Goal: Find specific page/section: Find specific page/section

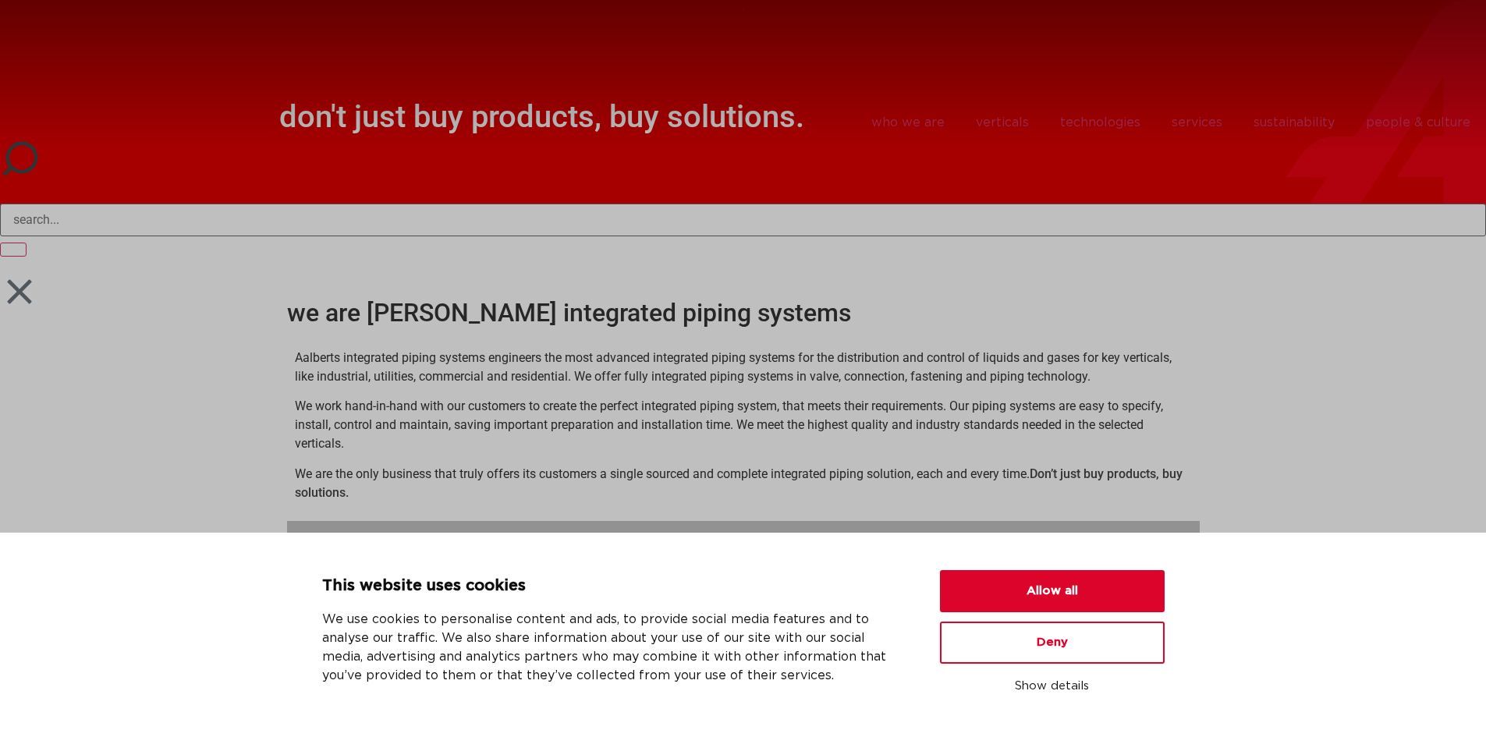
scroll to position [644, 0]
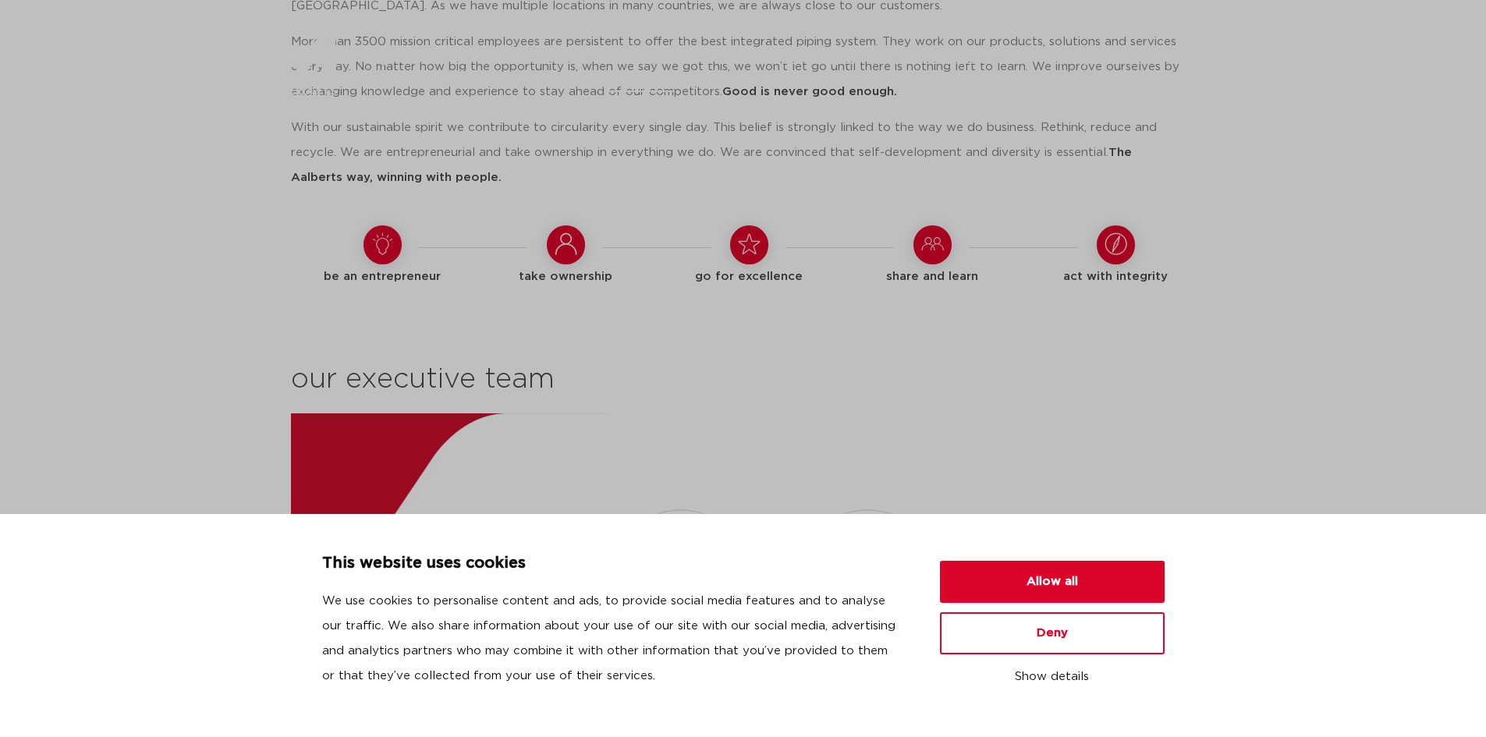
scroll to position [2049, 0]
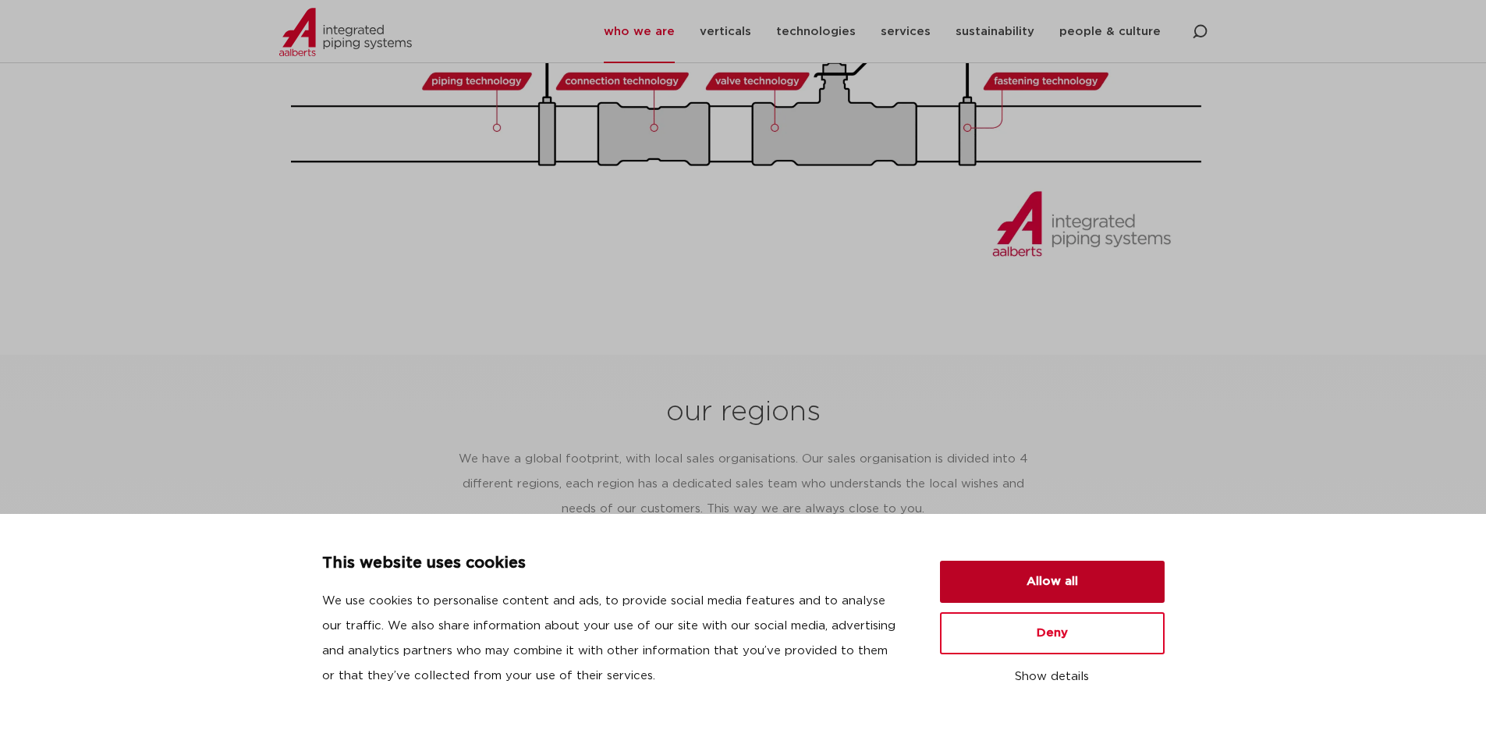
click at [1111, 593] on button "Allow all" at bounding box center [1052, 582] width 225 height 42
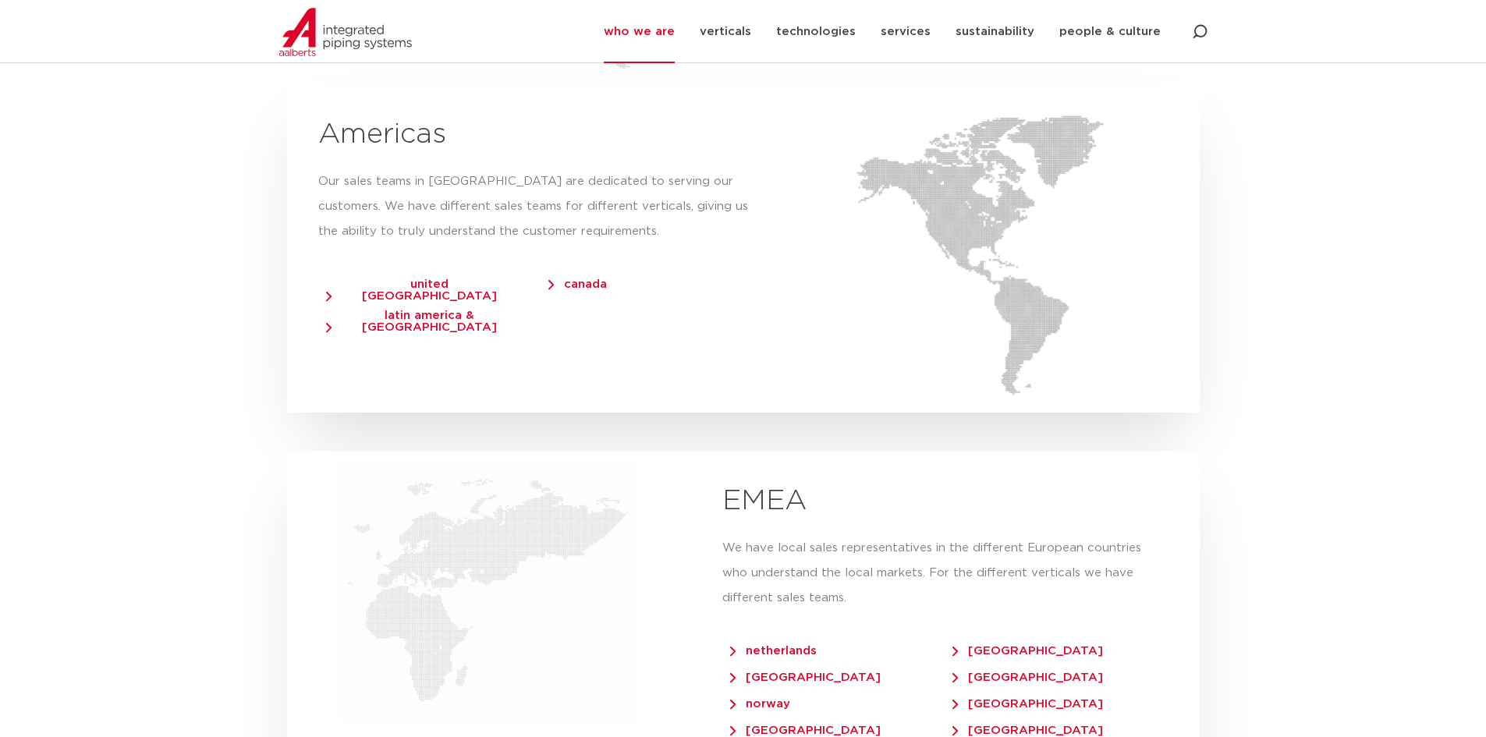
scroll to position [3438, 0]
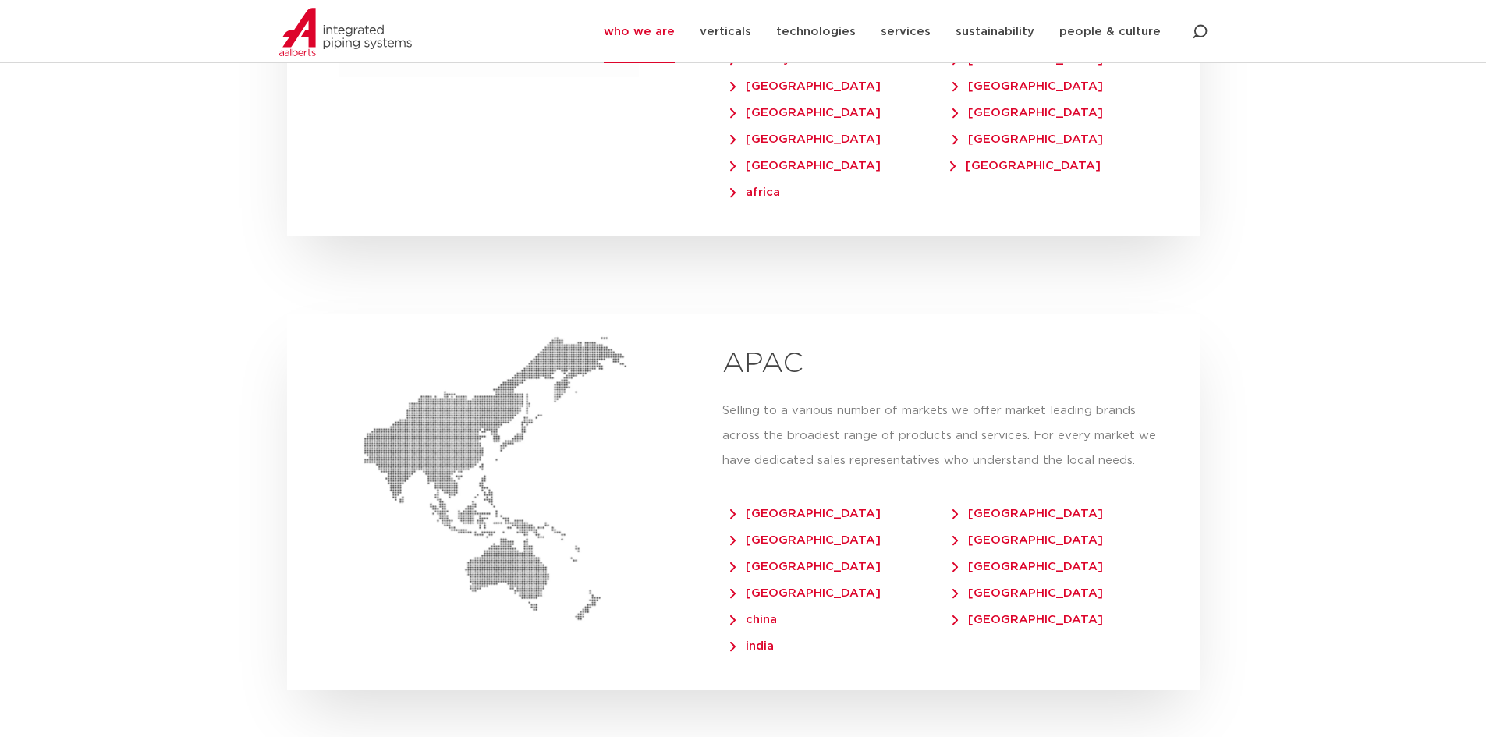
click at [991, 606] on link "[GEOGRAPHIC_DATA]" at bounding box center [1039, 616] width 174 height 20
click at [964, 614] on span "[GEOGRAPHIC_DATA]" at bounding box center [1027, 620] width 151 height 12
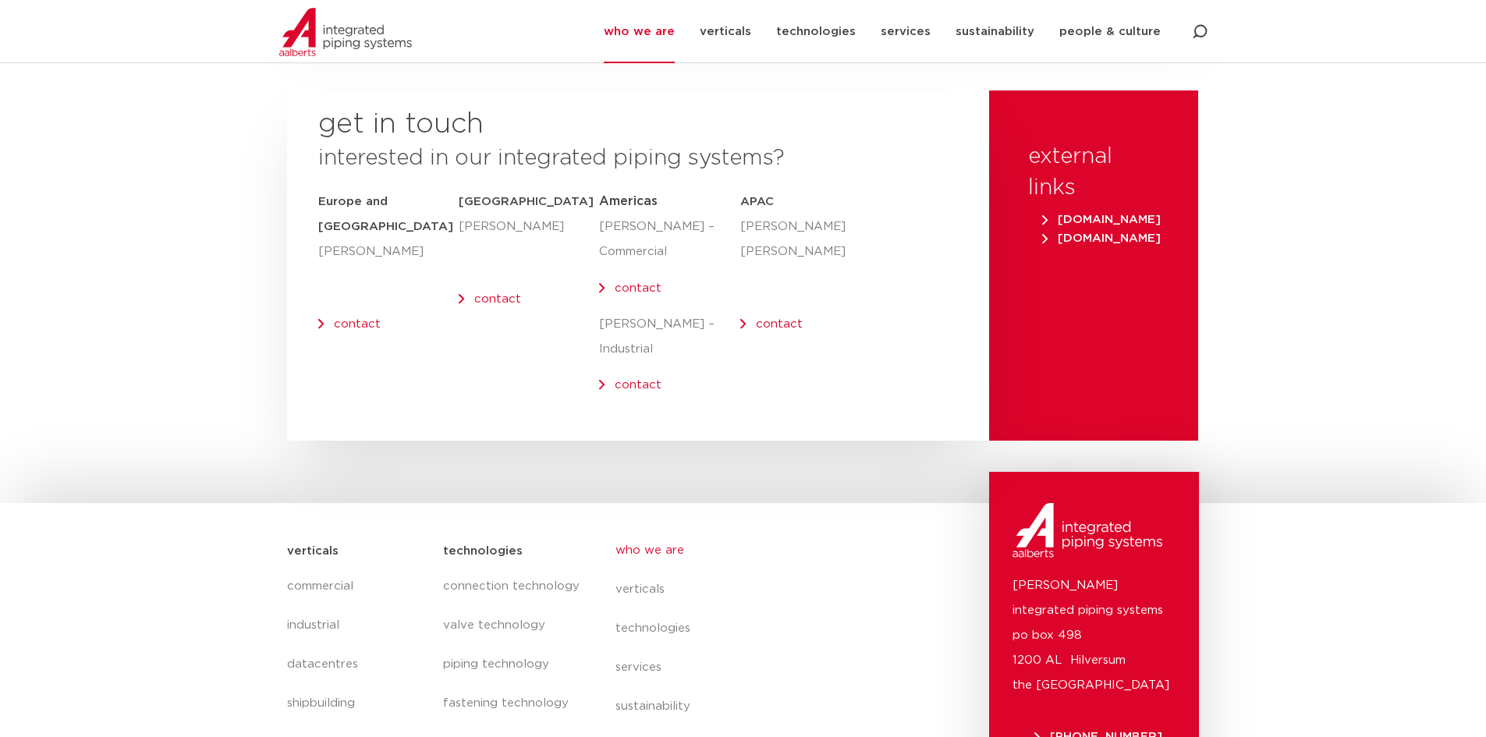
scroll to position [6316, 0]
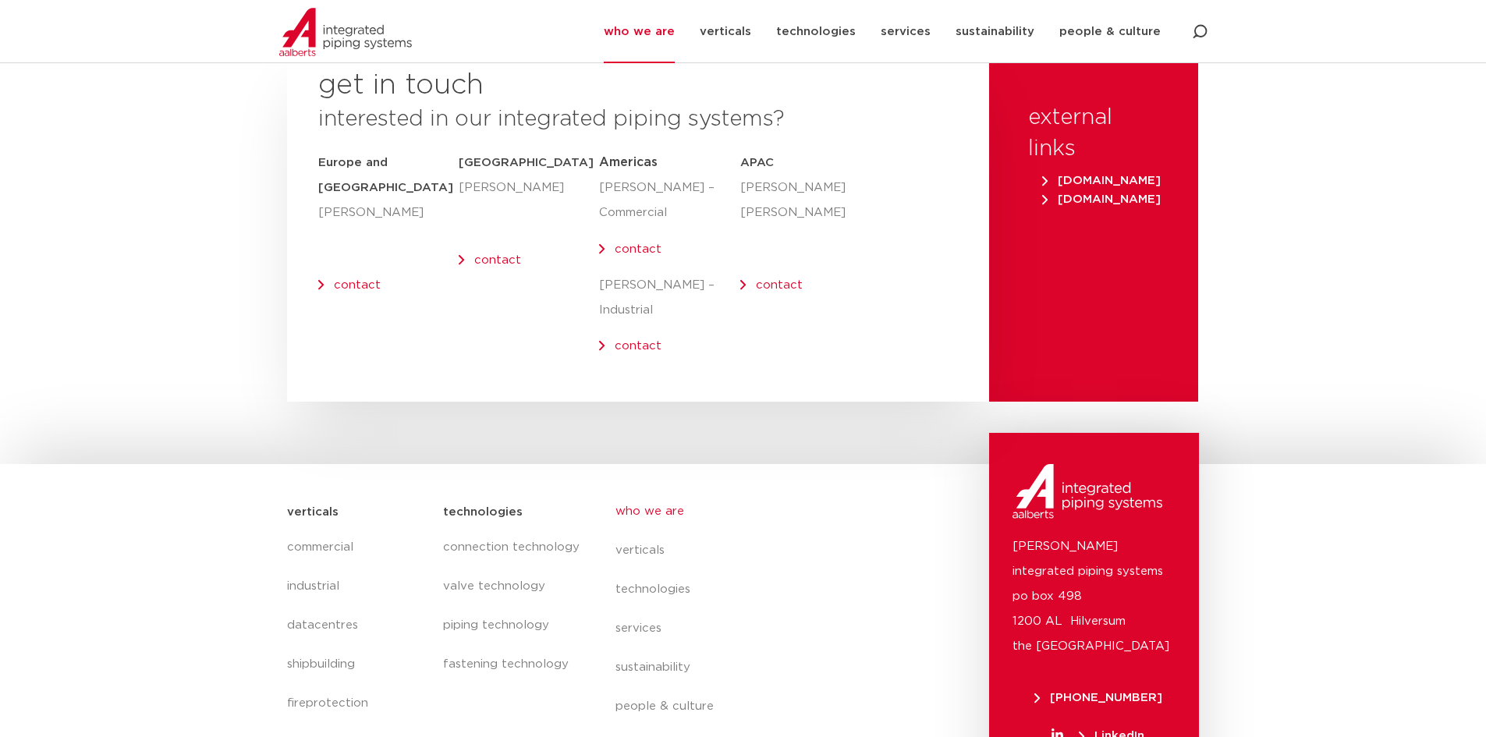
click at [1091, 534] on p "Aalberts integrated piping systems po box 498 1200 AL Hilversum the Netherlands" at bounding box center [1094, 596] width 163 height 125
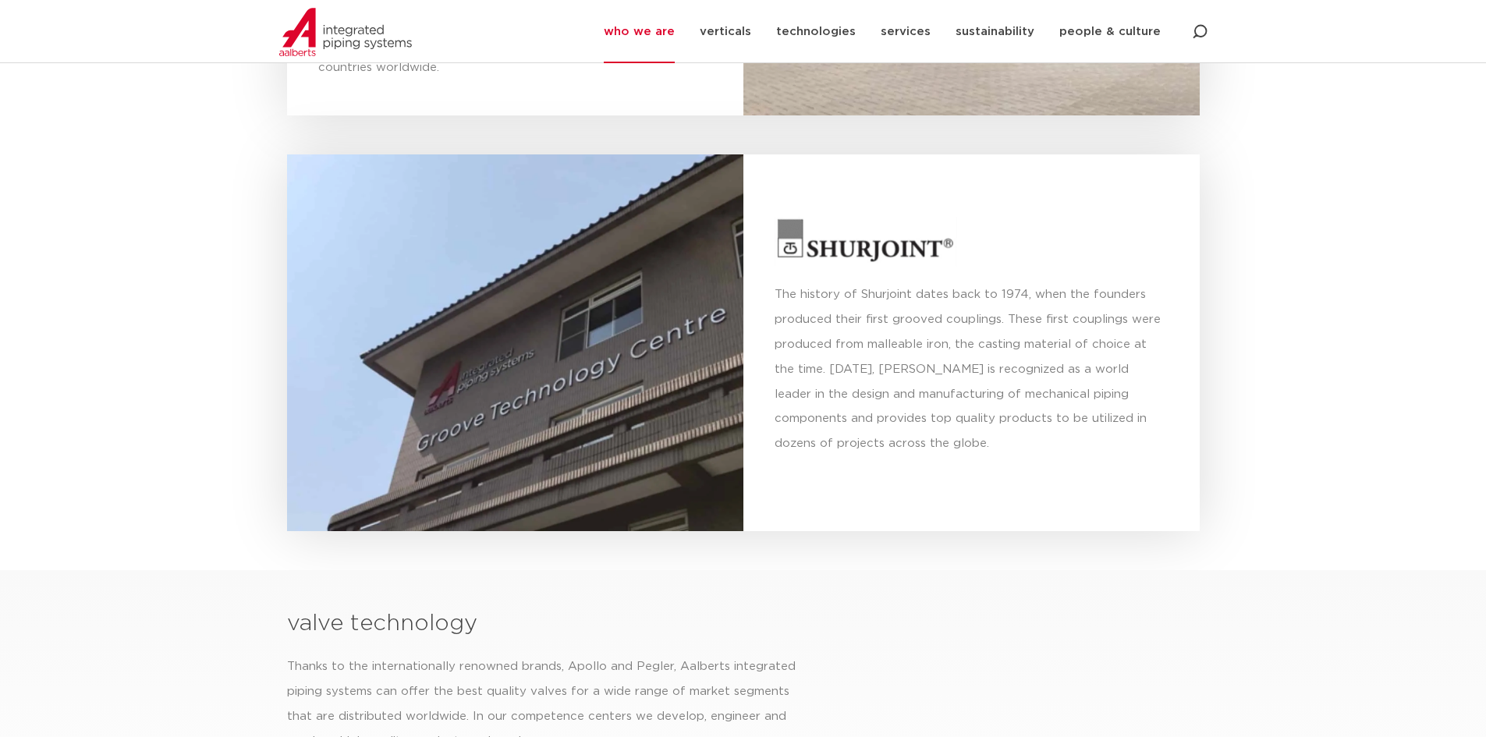
scroll to position [5297, 0]
